Goal: Information Seeking & Learning: Learn about a topic

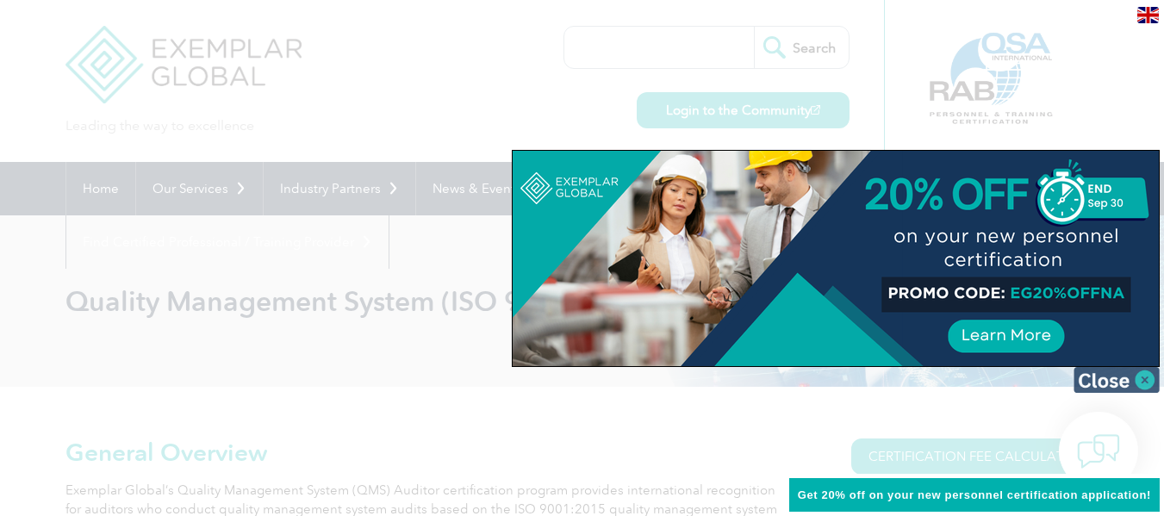
click at [1143, 383] on img at bounding box center [1117, 380] width 86 height 26
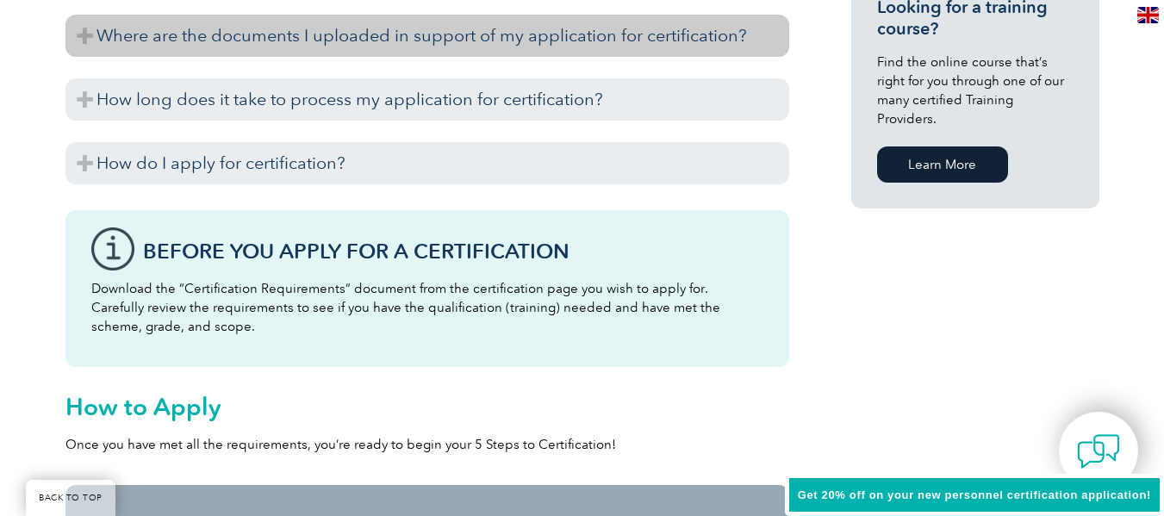
scroll to position [1380, 0]
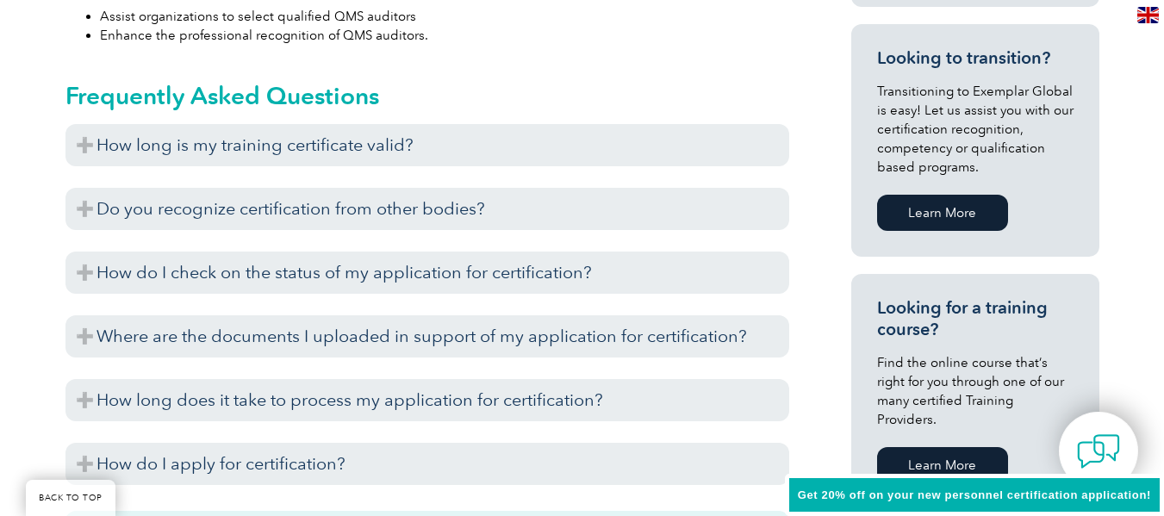
scroll to position [1038, 0]
click at [695, 46] on div "General Overview Exemplar Global’s Quality Management System (QMS) Auditor cert…" at bounding box center [427, 268] width 724 height 1736
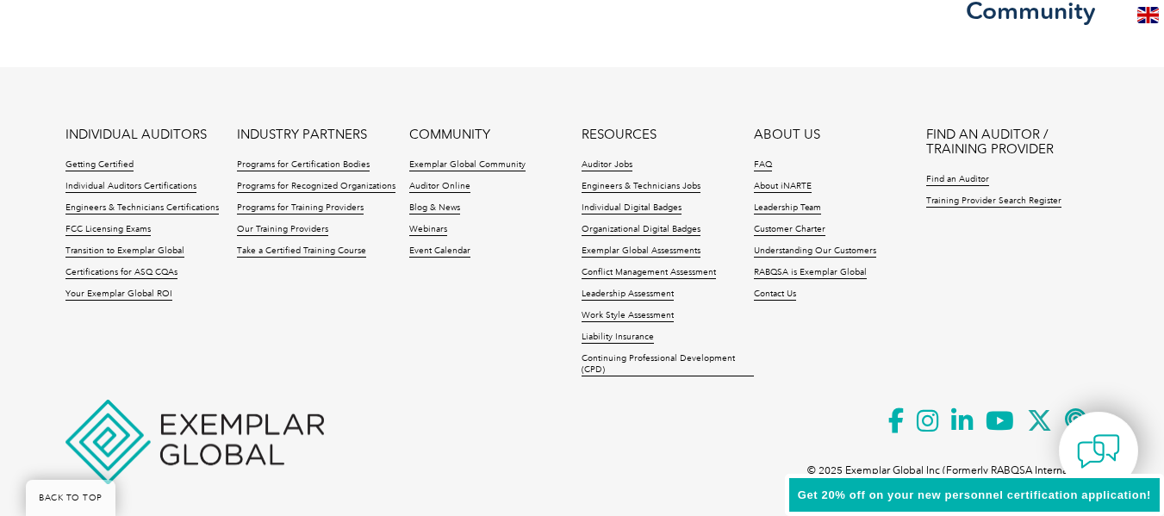
scroll to position [2624, 0]
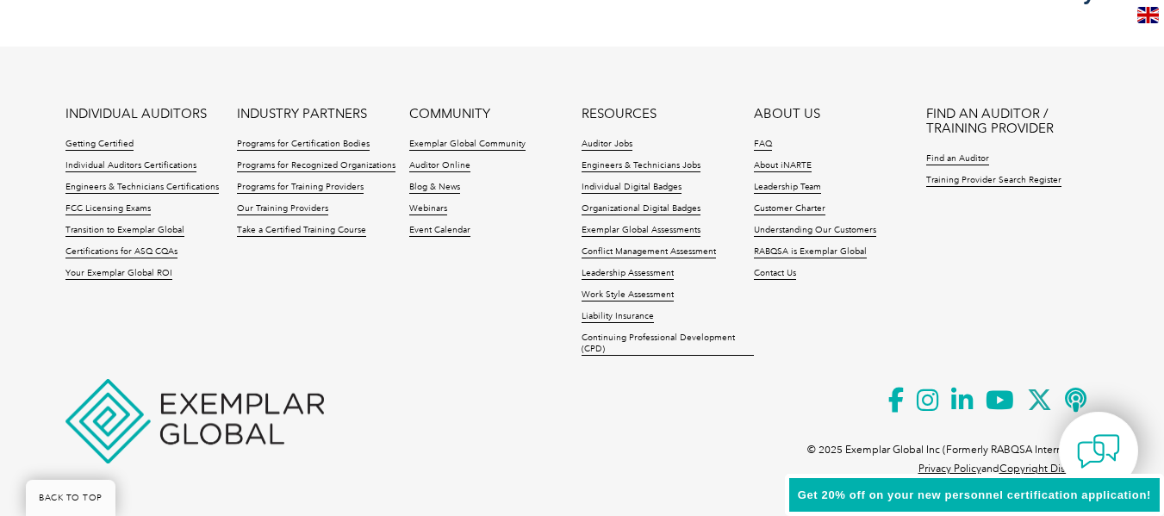
click at [376, 277] on ul "INDIVIDUAL AUDITORS Getting Certified Individual Auditors Certifications Engine…" at bounding box center [582, 236] width 1034 height 258
click at [312, 232] on link "Take a Certified Training Course" at bounding box center [301, 231] width 129 height 12
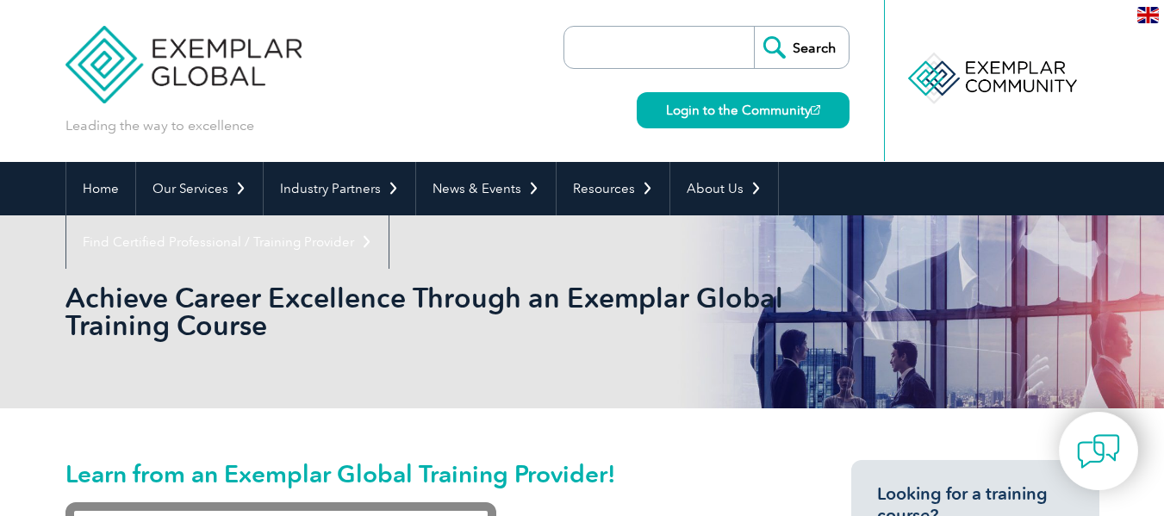
click at [553, 466] on h2 "Learn from an Exemplar Global Training Provider!" at bounding box center [427, 474] width 724 height 28
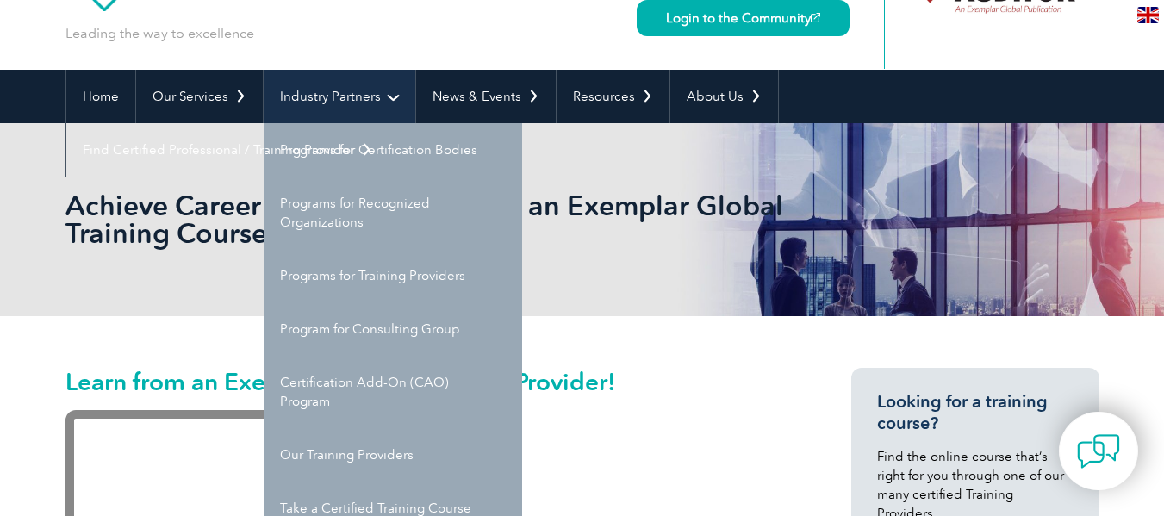
scroll to position [60, 0]
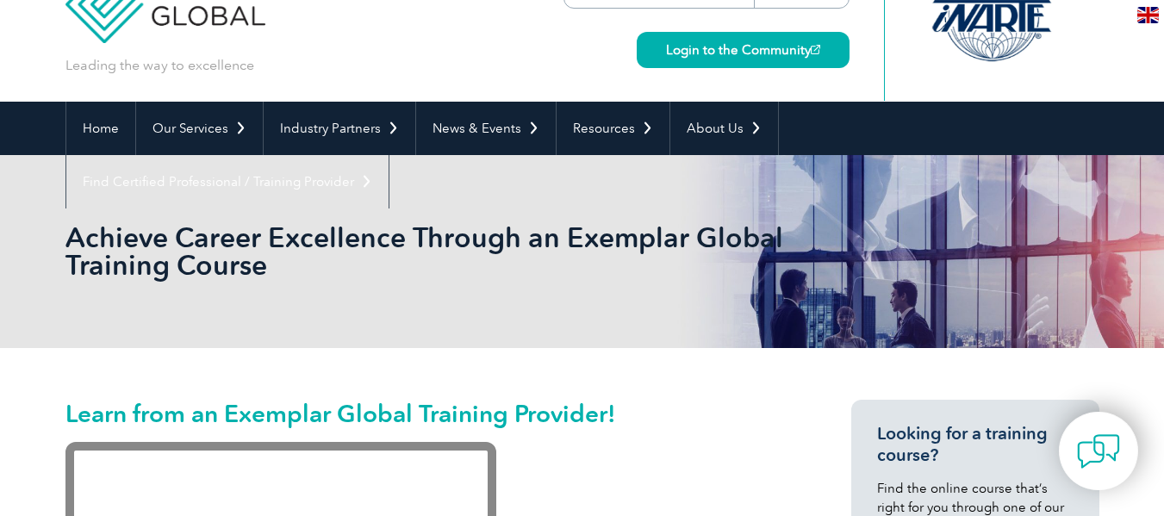
click at [570, 71] on div "Search Login to the Community" at bounding box center [706, 21] width 286 height 162
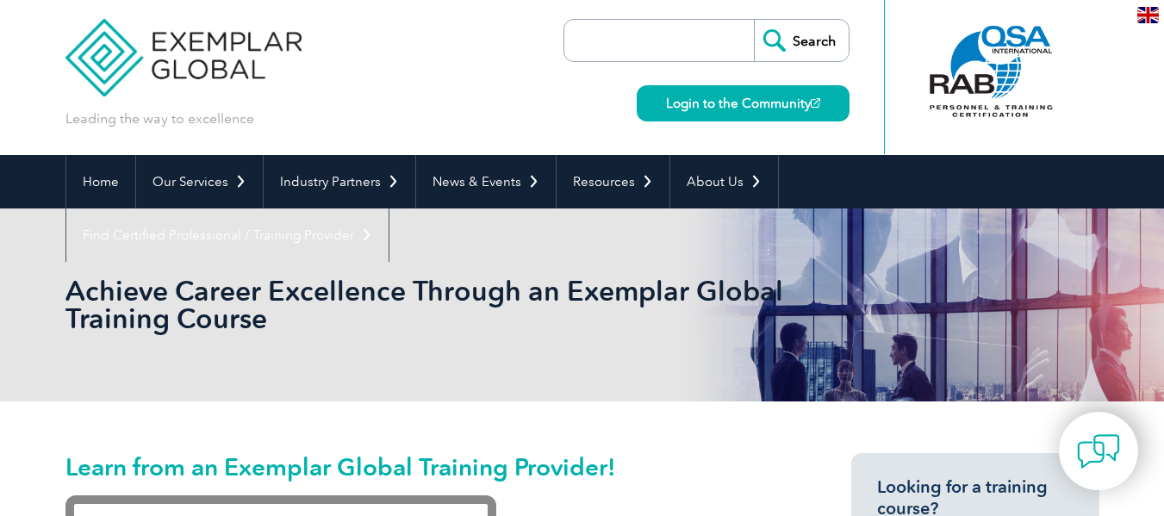
scroll to position [0, 0]
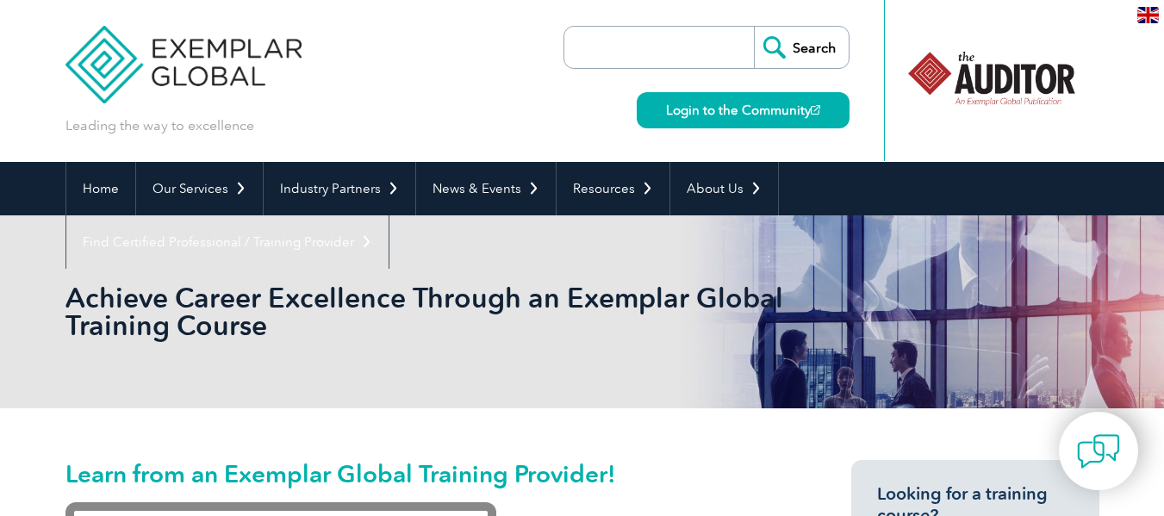
click at [509, 106] on div "Leading the way to excellence Search Login to the Community ▼" at bounding box center [582, 81] width 1034 height 162
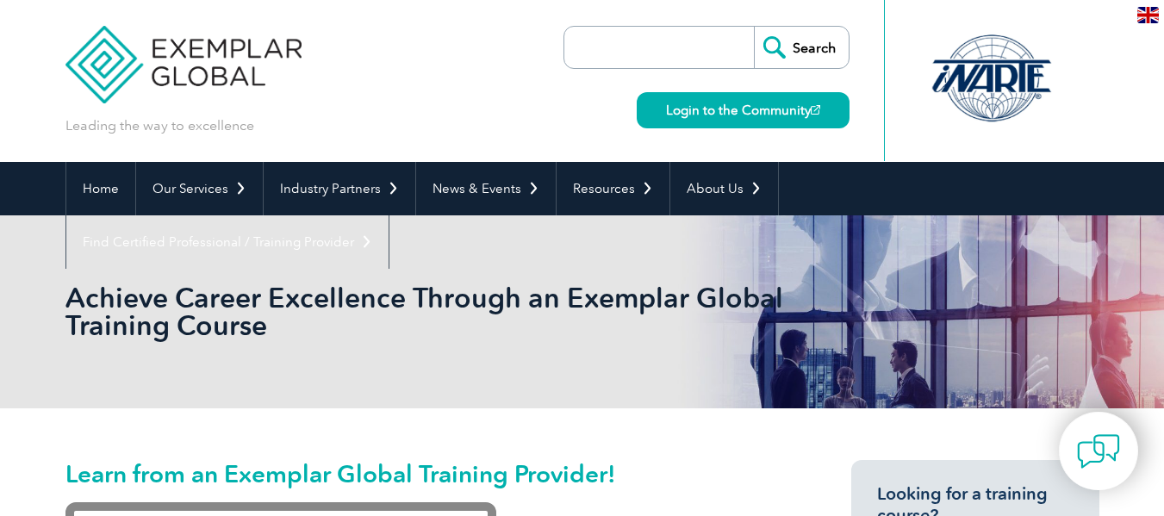
click at [483, 78] on div "Leading the way to excellence Search Login to the Community ▼" at bounding box center [582, 81] width 1034 height 162
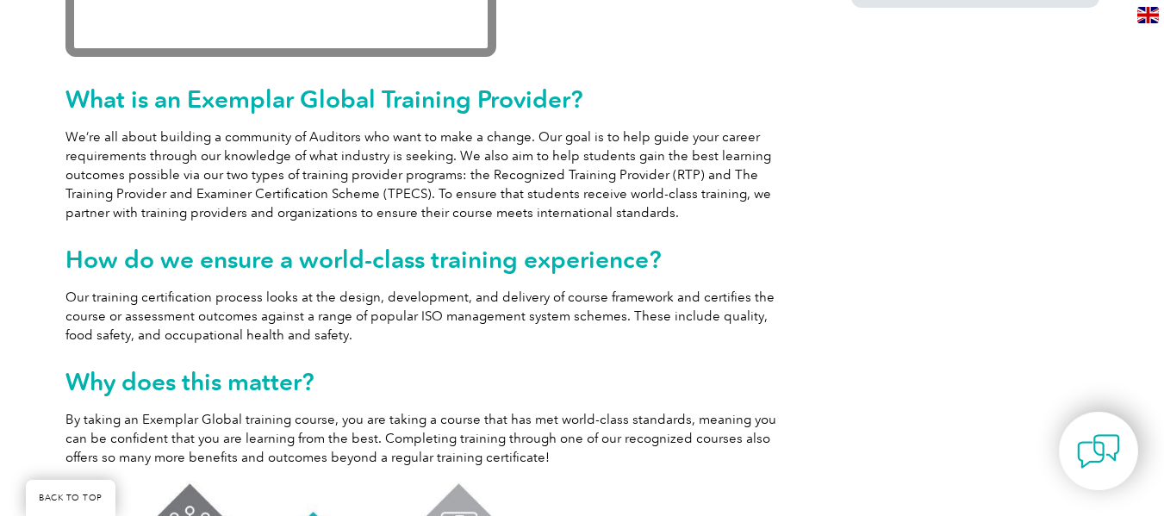
scroll to position [688, 0]
click at [819, 123] on div "Learn from an Exemplar Global Training Provider! What is an Exemplar Global Tra…" at bounding box center [582, 332] width 1034 height 1225
